Goal: Information Seeking & Learning: Understand process/instructions

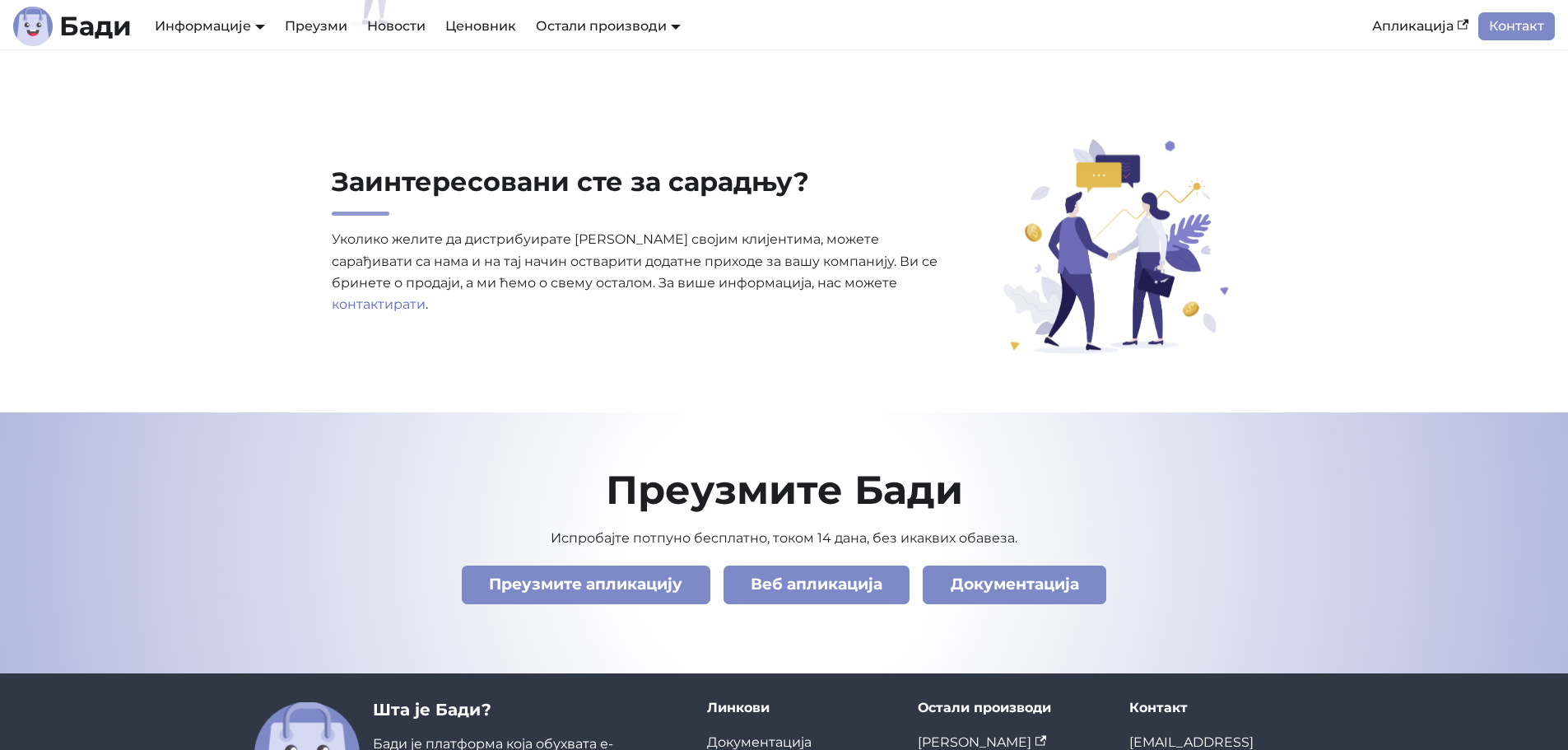
scroll to position [5633, 0]
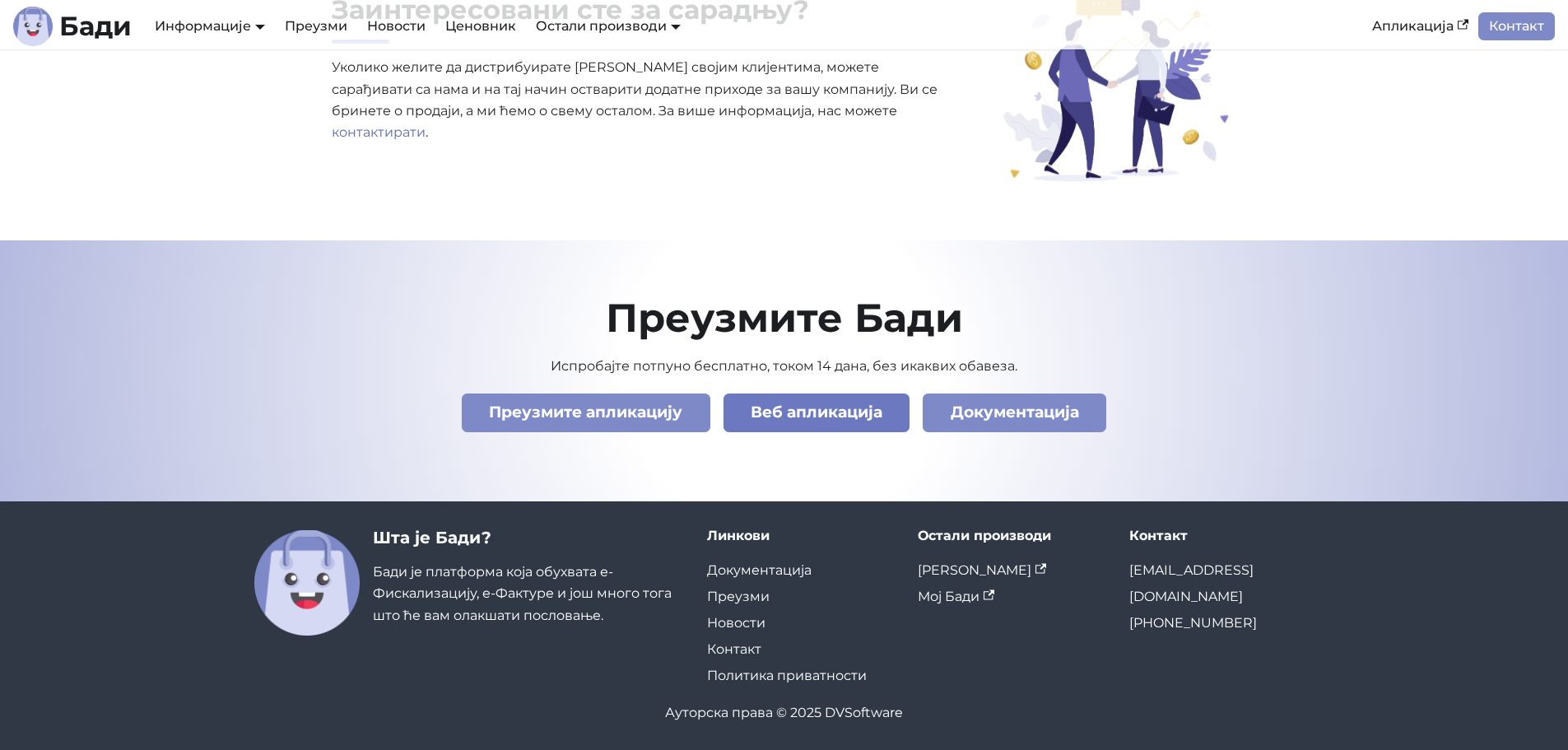
click at [810, 416] on link "Веб апликација" at bounding box center [817, 413] width 187 height 39
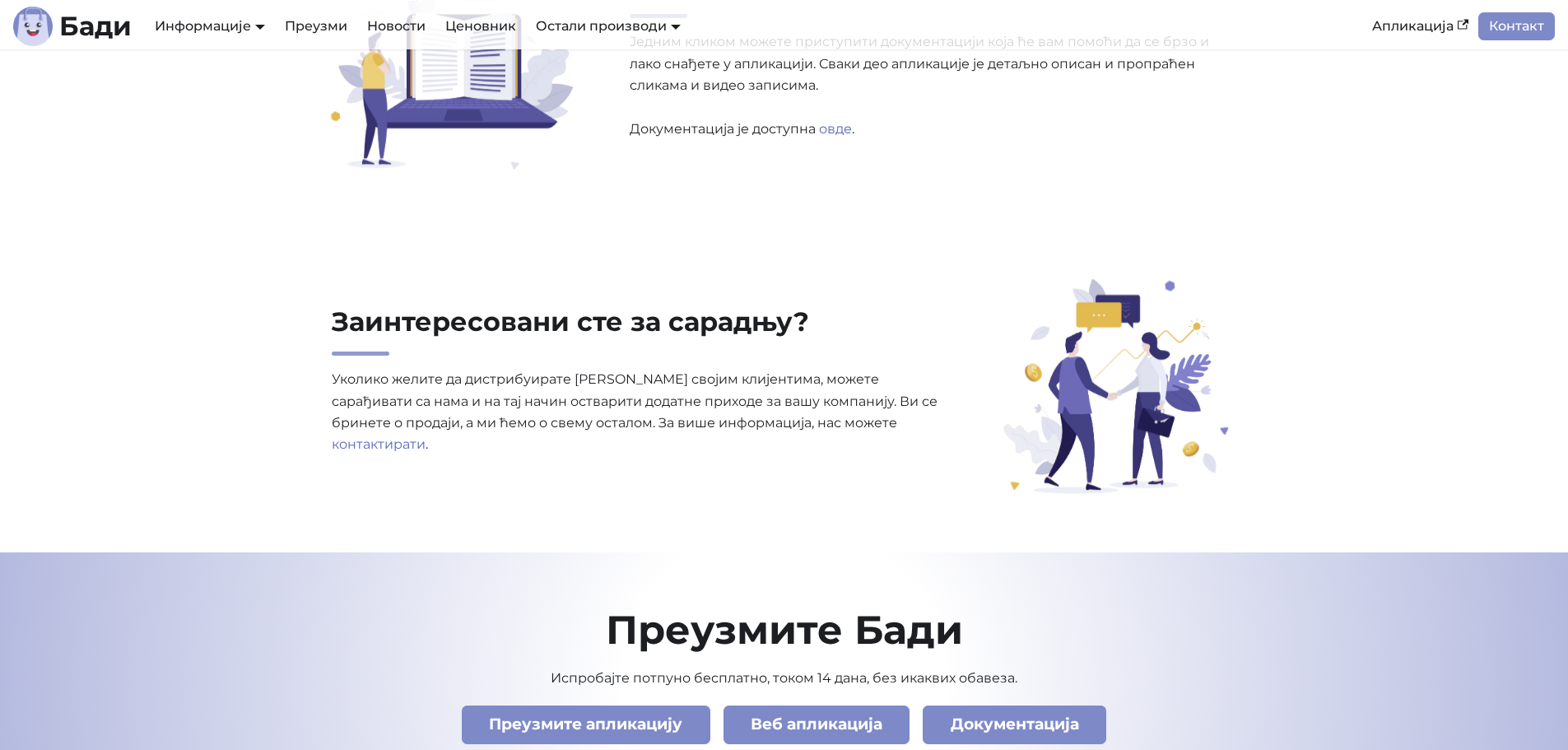
scroll to position [5307, 0]
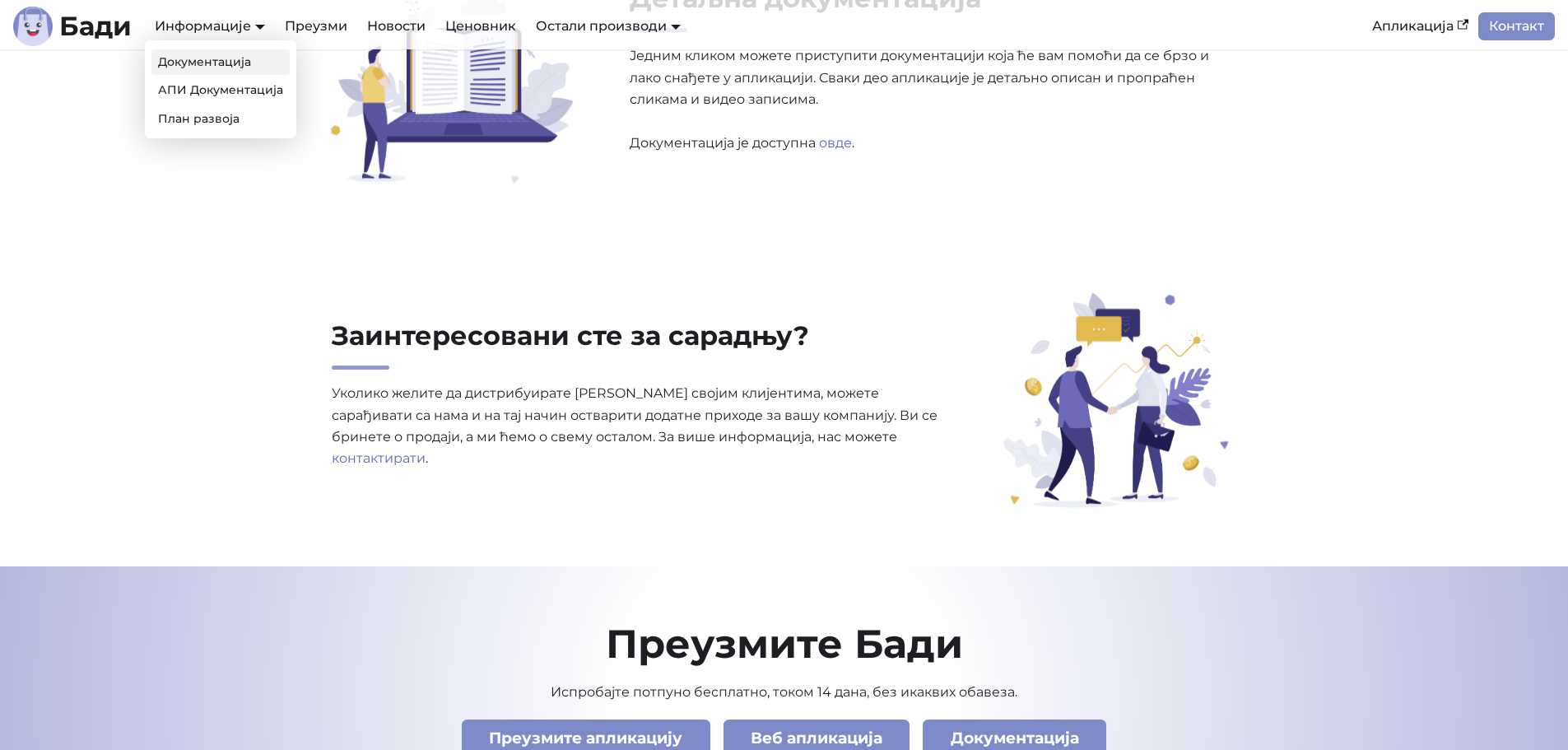
click at [257, 71] on link "Документација" at bounding box center [220, 62] width 138 height 26
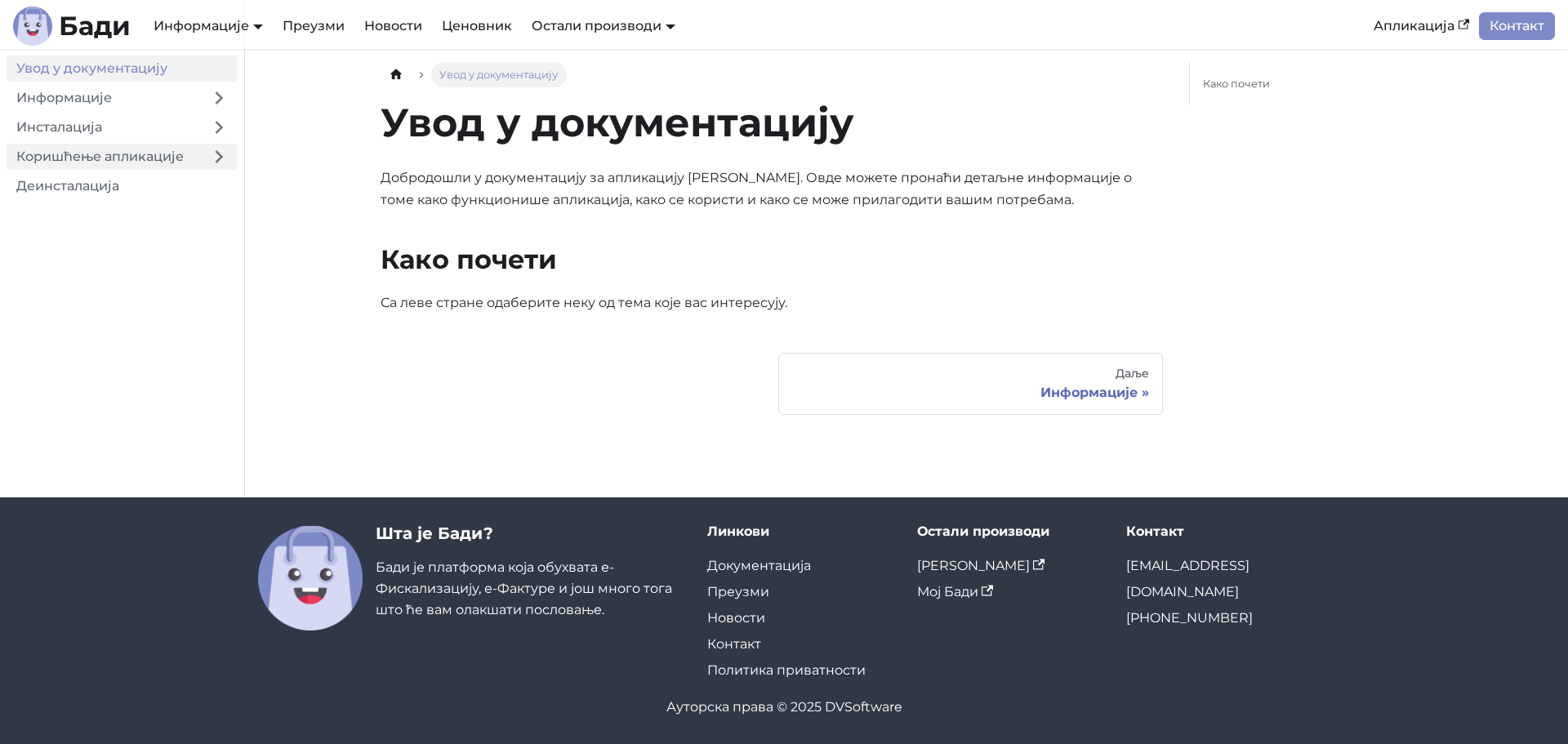
click at [165, 168] on link "Коришћење апликације" at bounding box center [104, 157] width 195 height 26
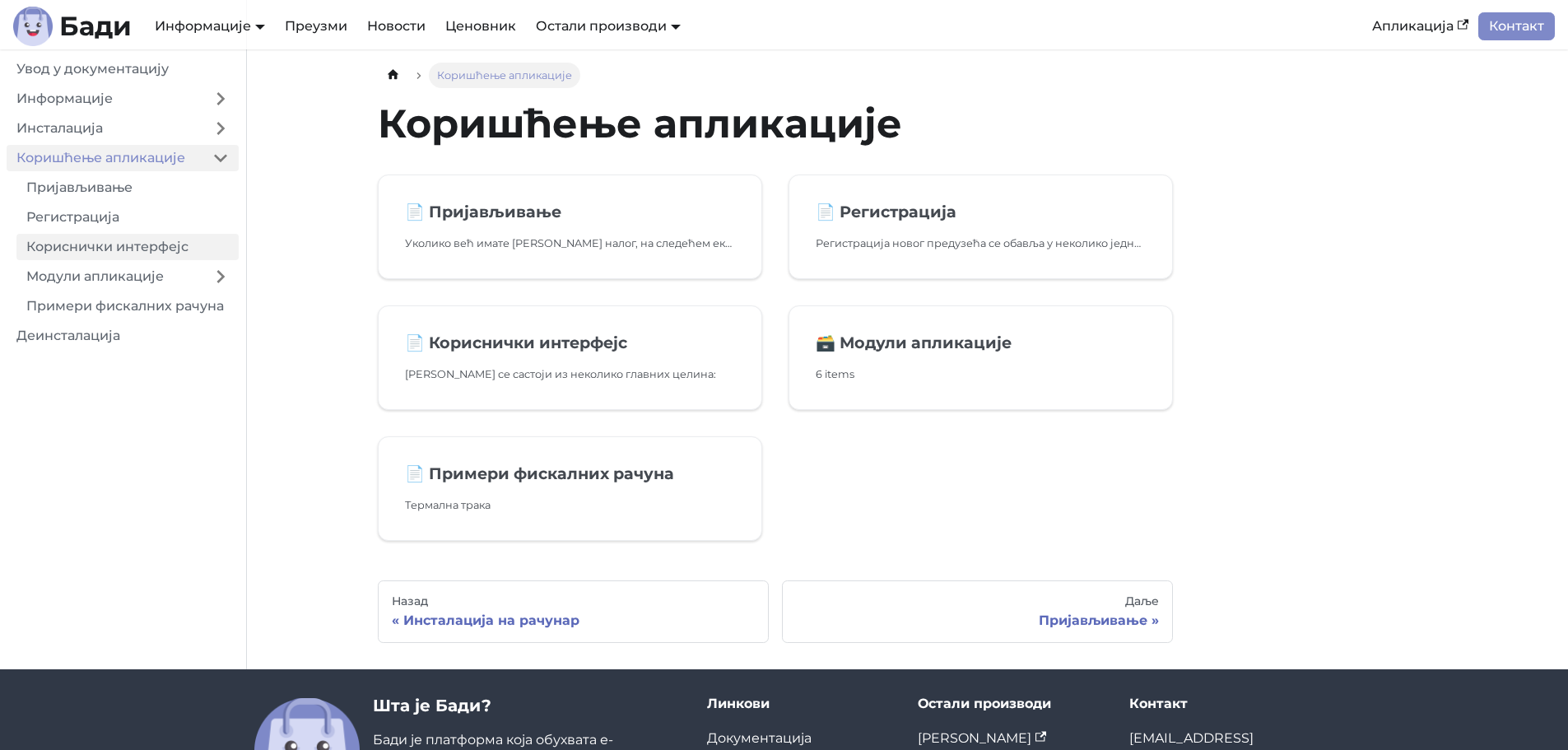
click at [144, 247] on link "Кориснички интерфејс" at bounding box center [127, 247] width 222 height 27
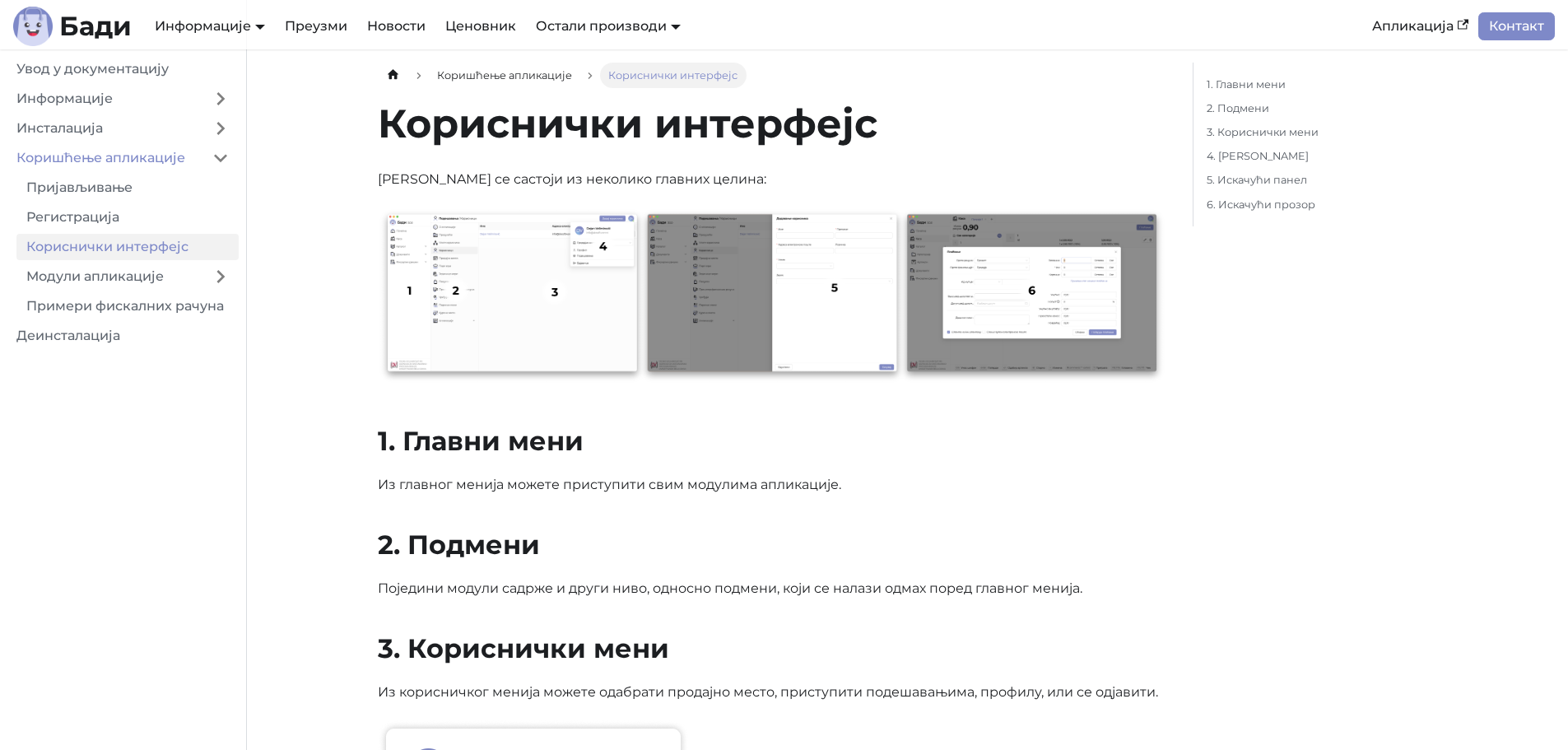
click at [501, 332] on img at bounding box center [771, 296] width 788 height 178
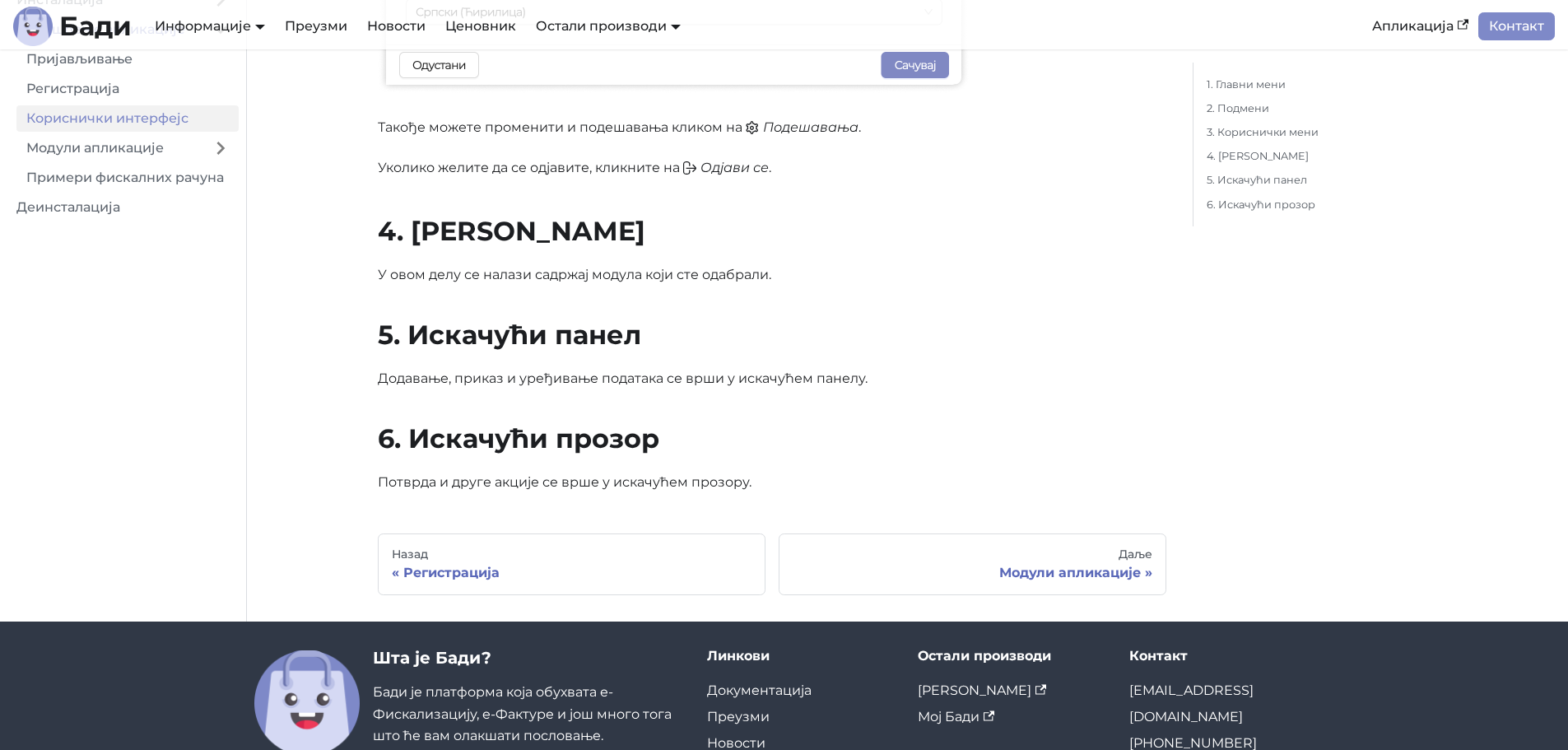
scroll to position [1601, 0]
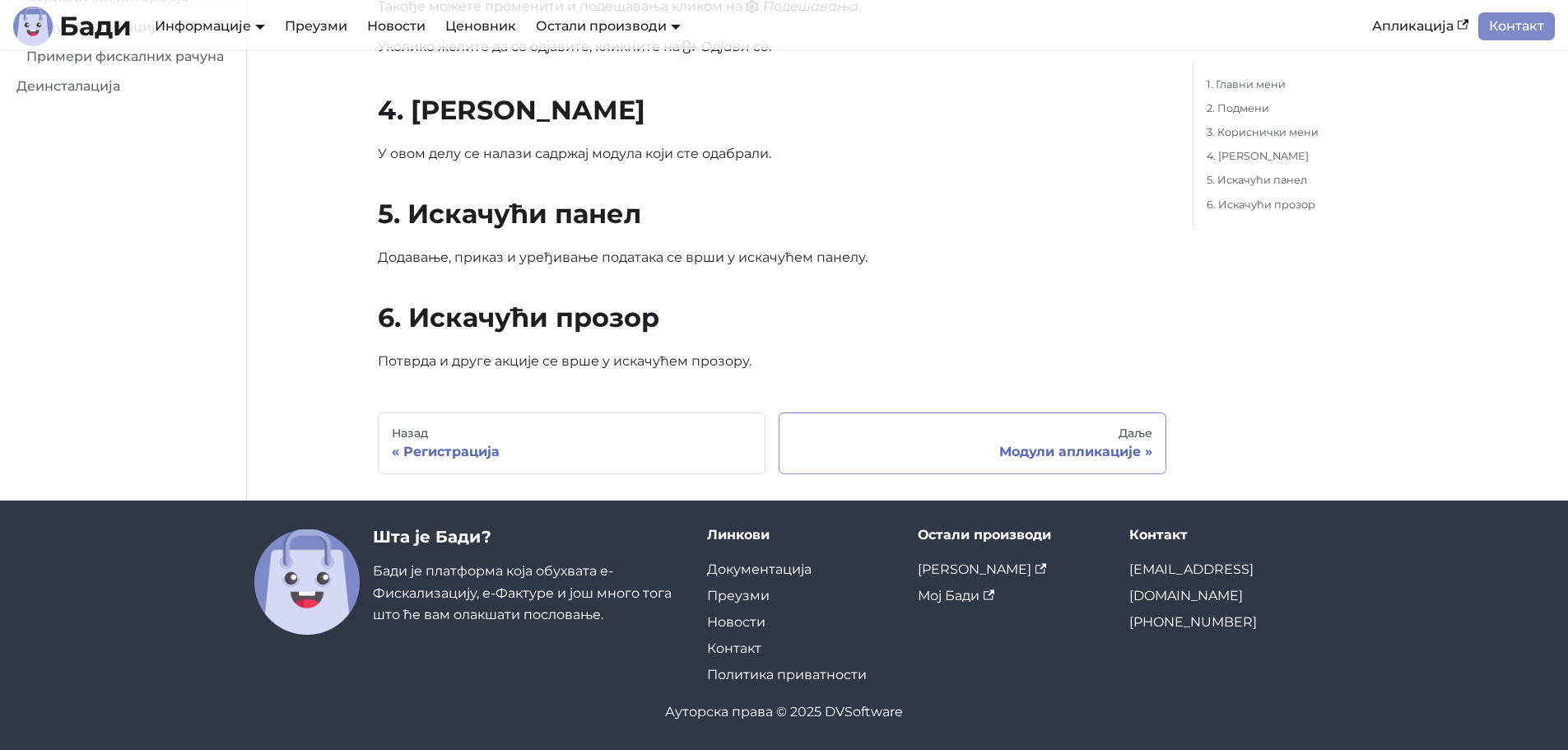
click at [1063, 453] on div "Модули апликације" at bounding box center [972, 452] width 359 height 16
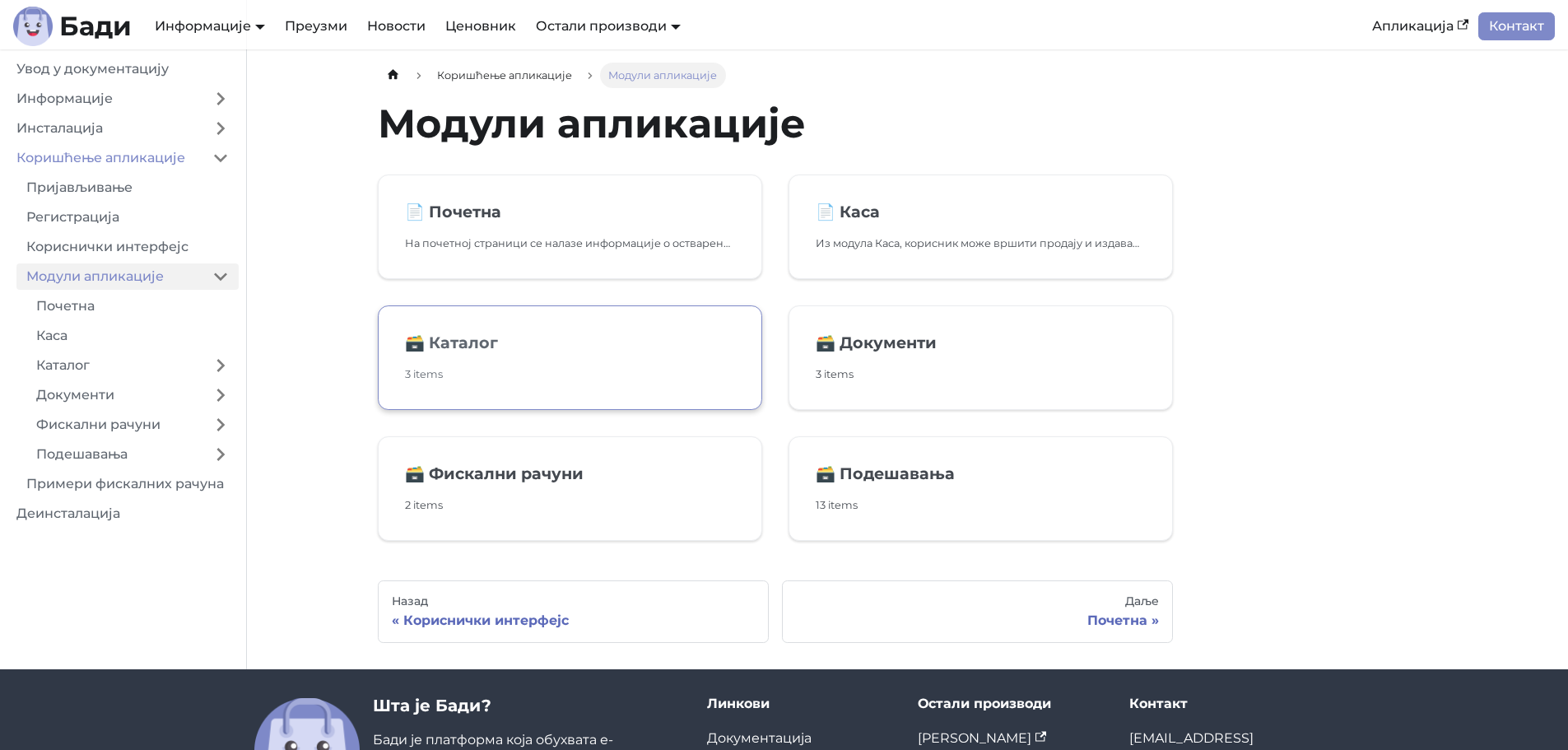
click at [583, 354] on link "🗃️ Каталог 3 items" at bounding box center [569, 357] width 384 height 105
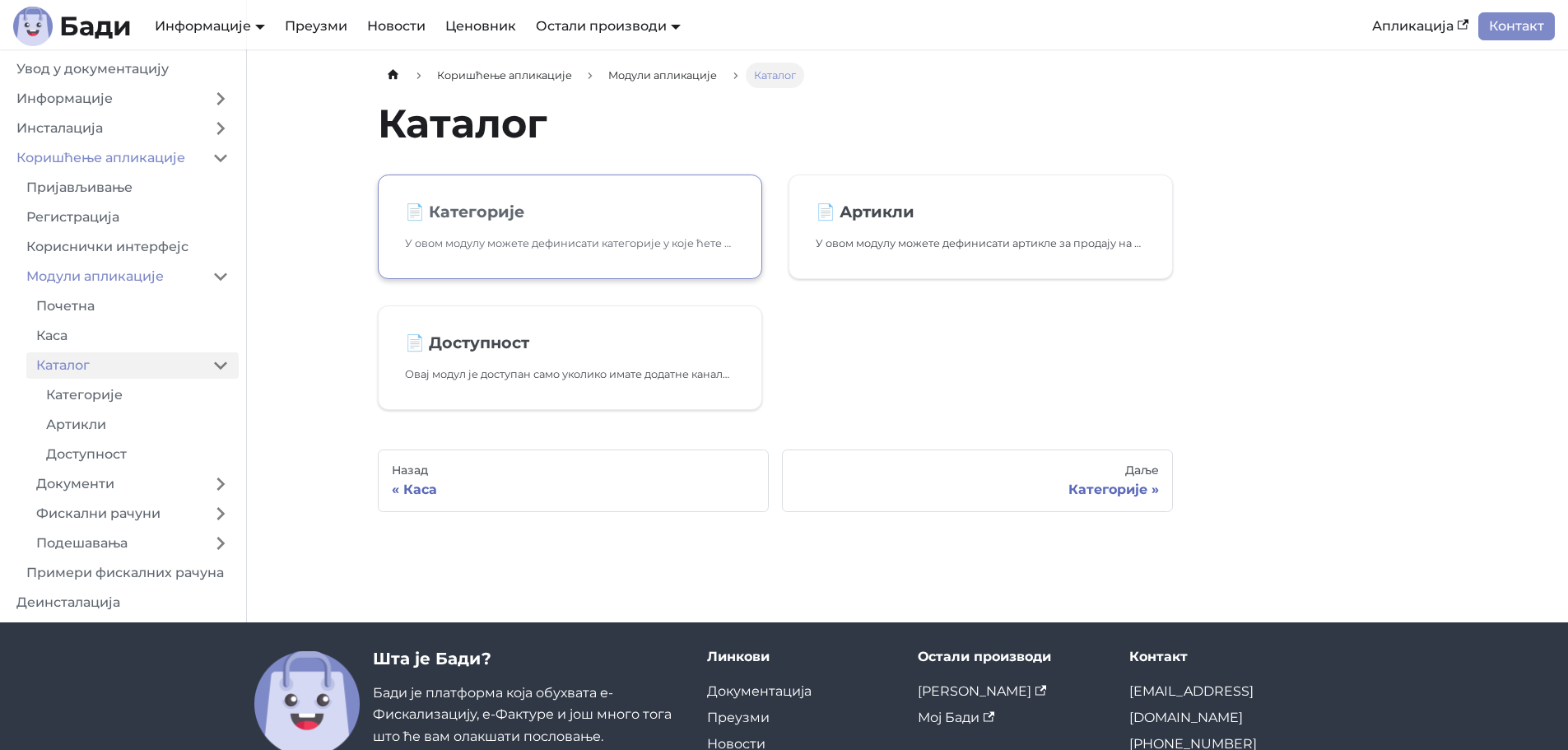
click at [607, 217] on h2 "📄️ Категорије" at bounding box center [570, 212] width 330 height 20
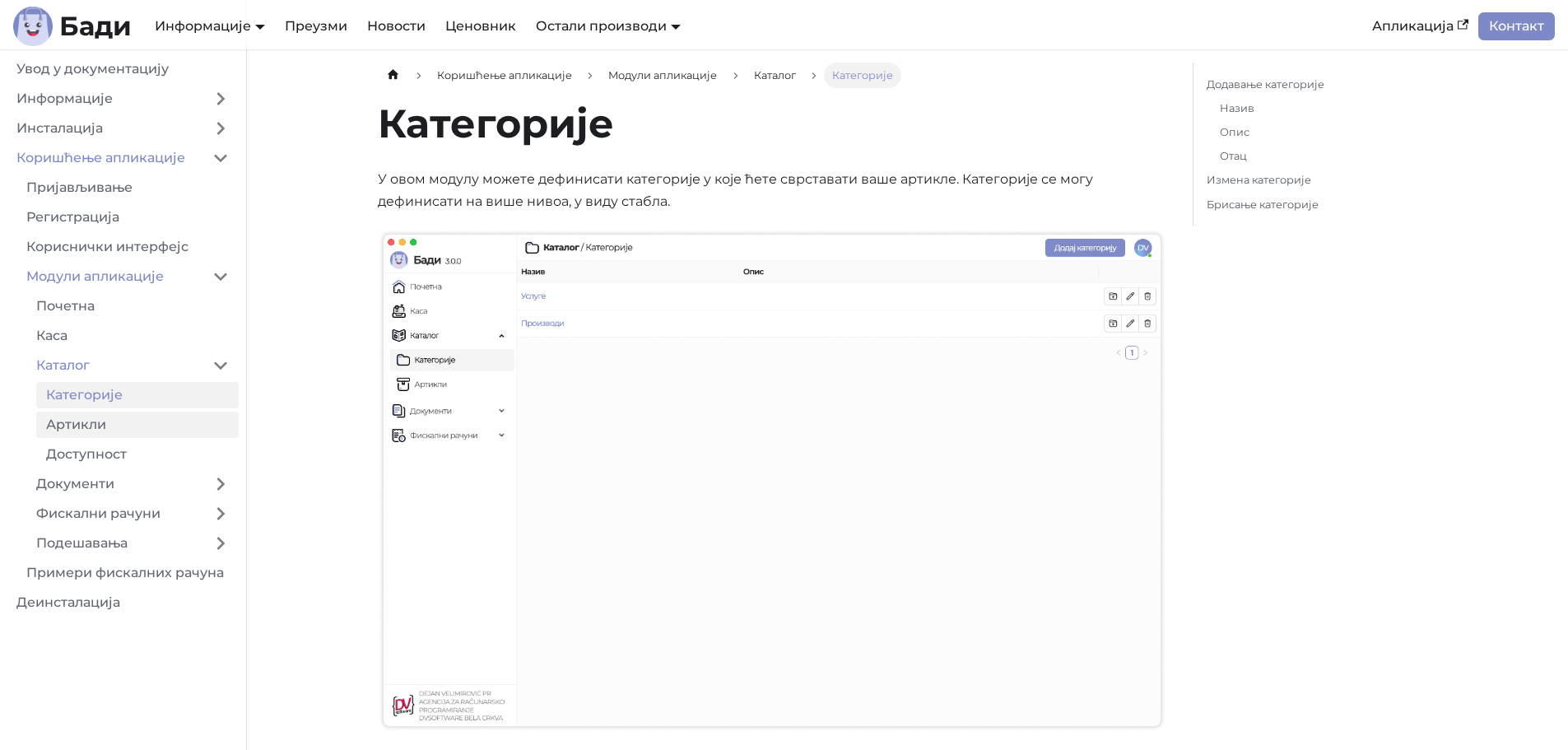
click at [96, 420] on link "Артикли" at bounding box center [137, 425] width 202 height 27
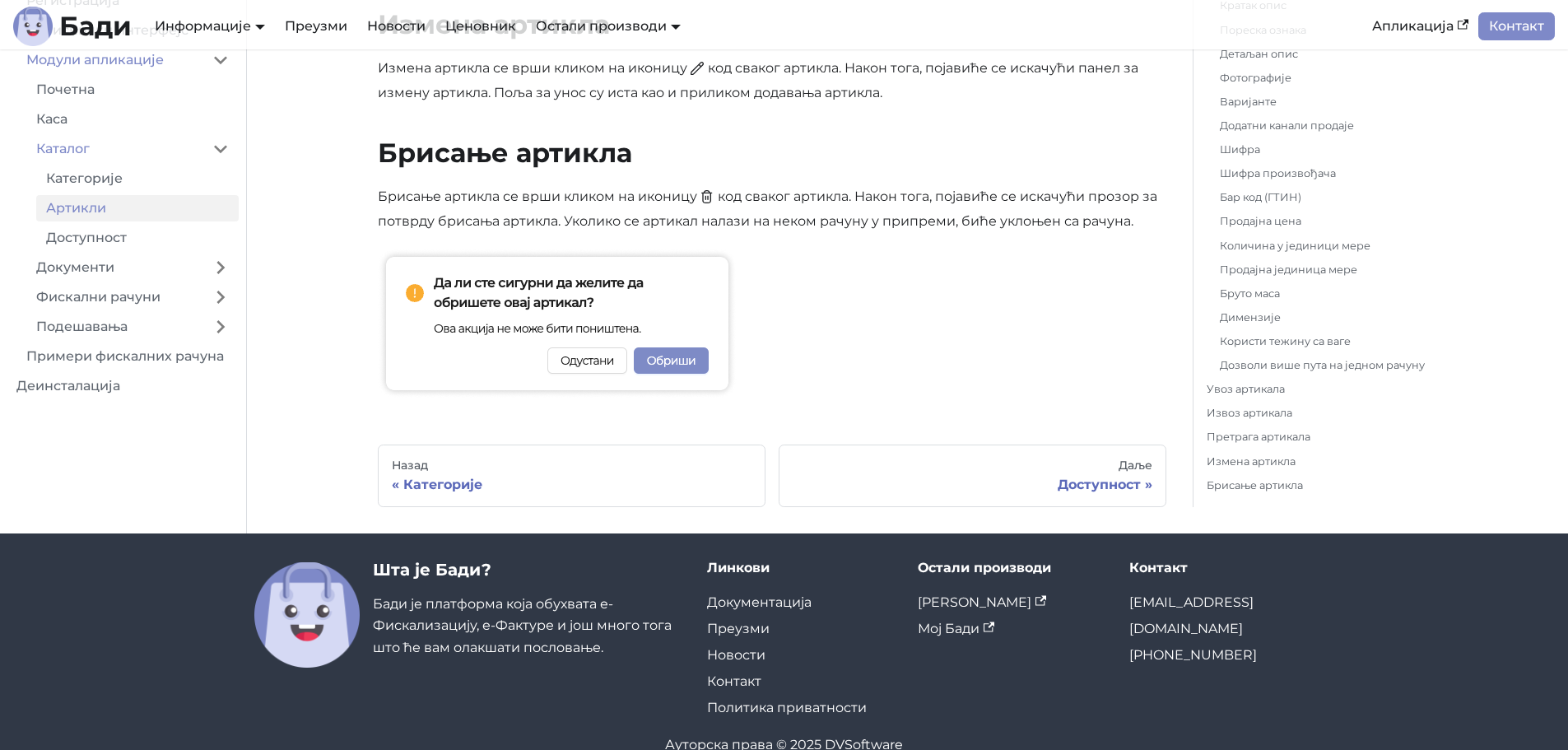
scroll to position [6497, 0]
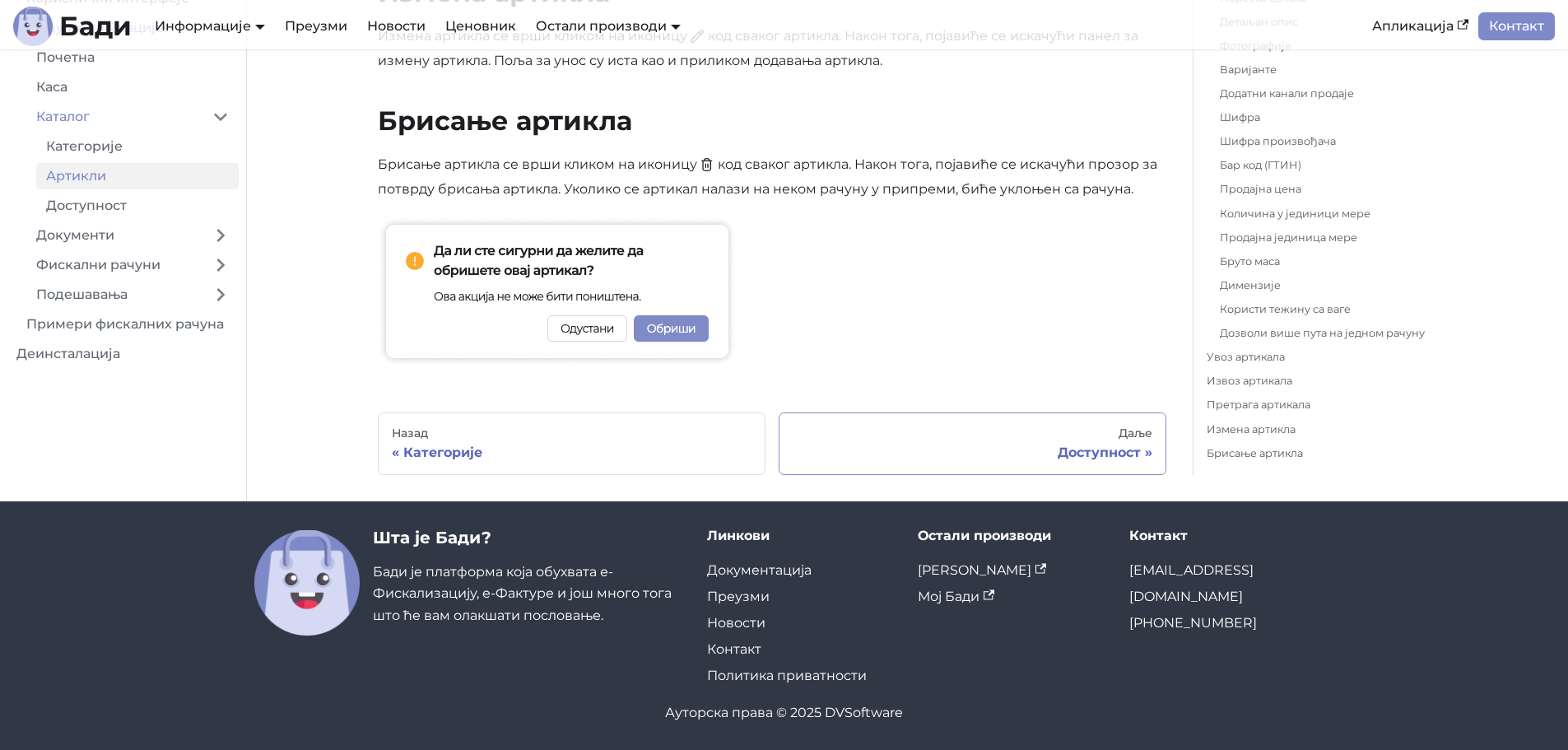
click at [1058, 436] on div "Даље" at bounding box center [972, 434] width 359 height 15
